Goal: Complete application form

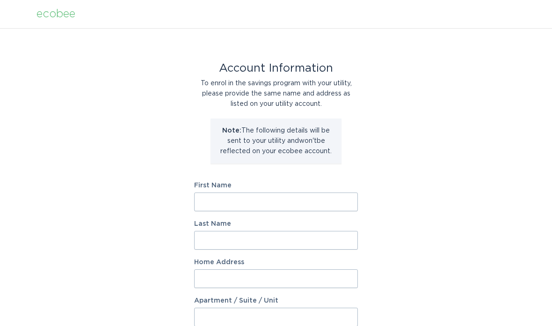
click at [299, 203] on input "First Name" at bounding box center [276, 201] width 164 height 19
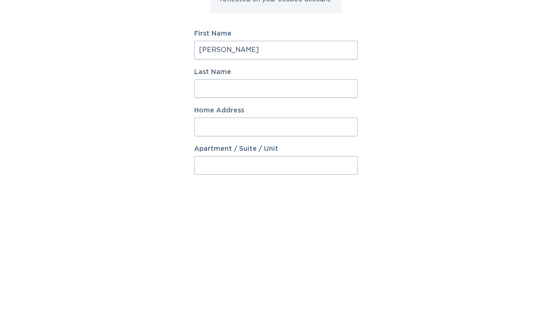
type input "[PERSON_NAME]"
click at [273, 231] on input "Last Name" at bounding box center [276, 240] width 164 height 19
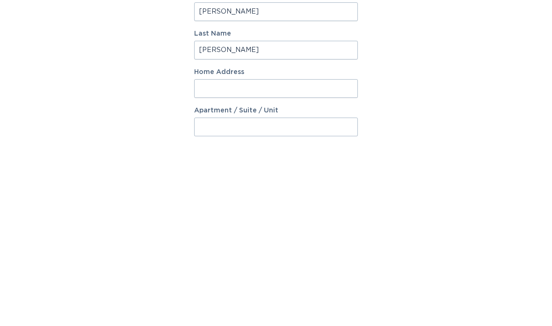
type input "[PERSON_NAME]"
click at [301, 269] on input "Home Address" at bounding box center [276, 278] width 164 height 19
type input "[STREET_ADDRESS]"
select select "US"
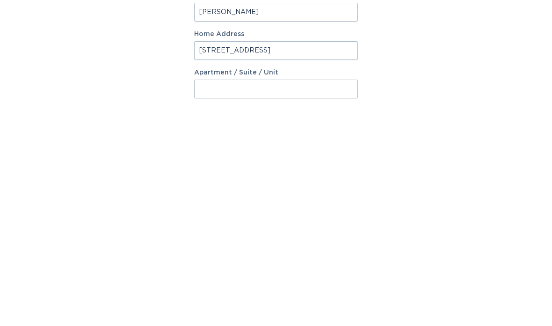
scroll to position [228, 0]
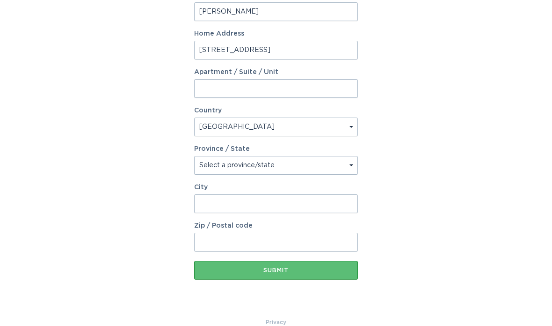
type input "Westfield"
type input "46074"
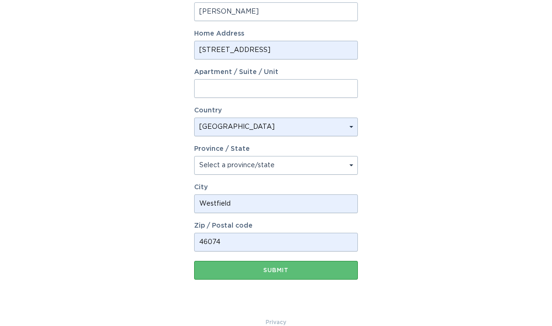
select select "IN"
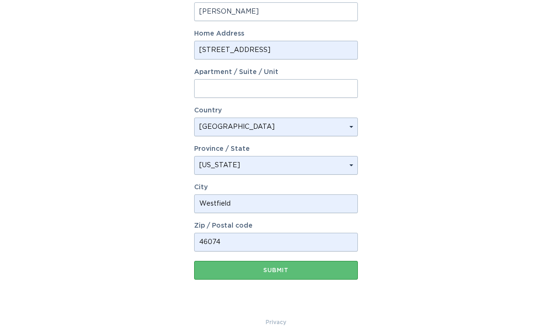
click at [288, 269] on div "Submit" at bounding box center [276, 270] width 154 height 6
